Goal: Task Accomplishment & Management: Use online tool/utility

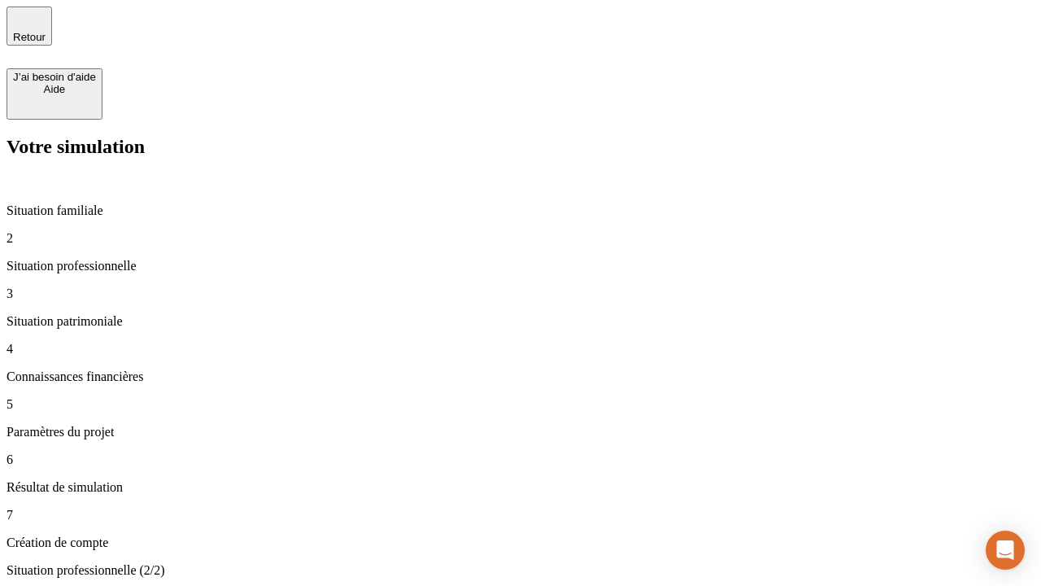
type input "30 000"
type input "1 000"
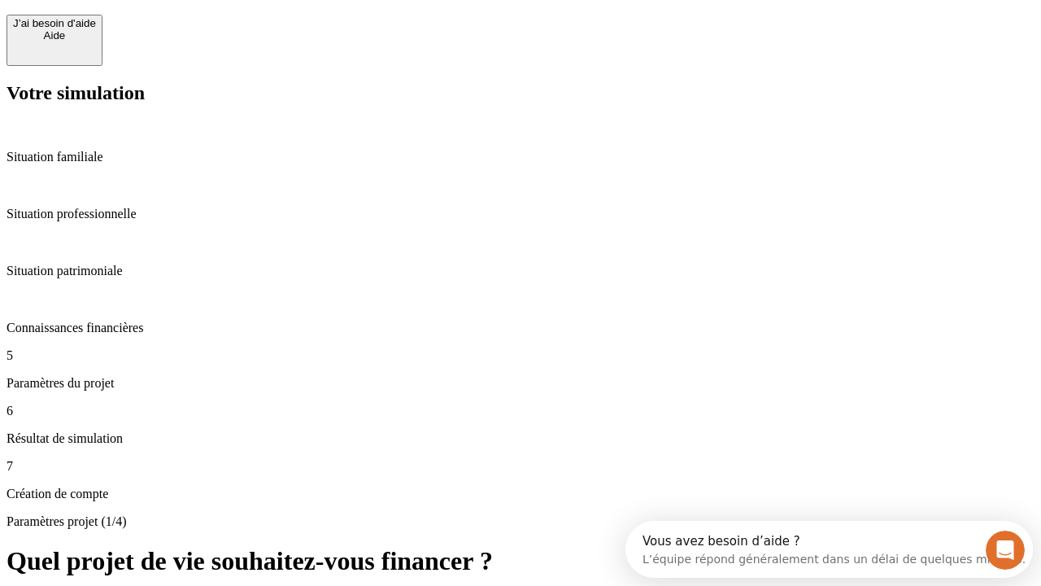
scroll to position [31, 0]
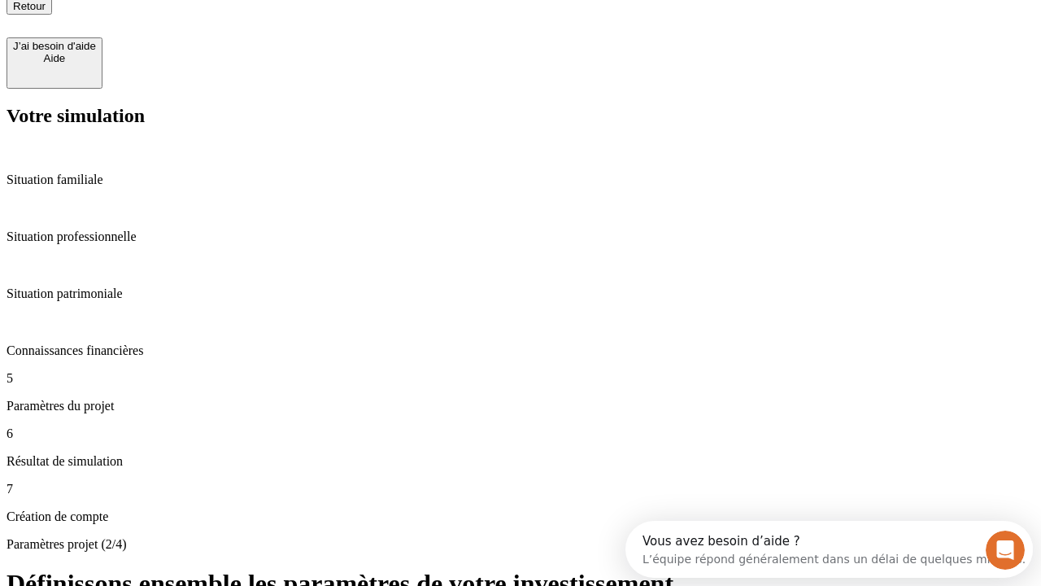
type input "40"
type input "200 000"
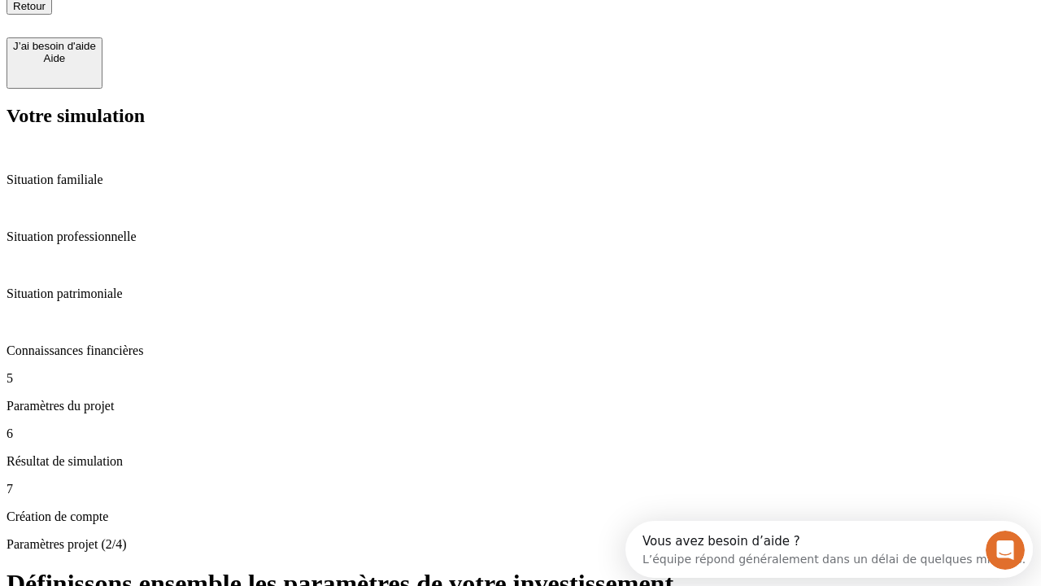
type input "640"
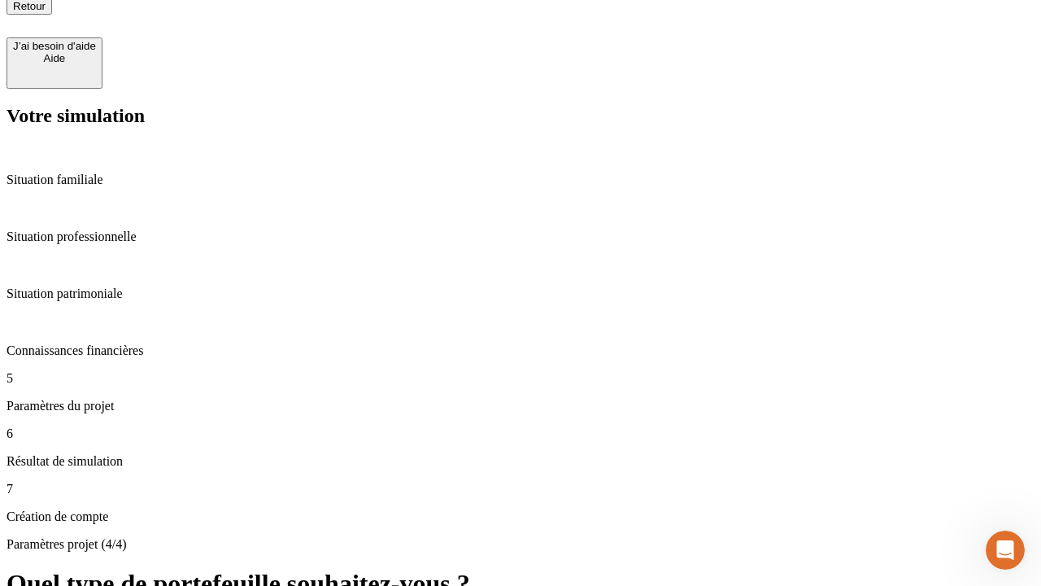
scroll to position [15, 0]
